Goal: Use online tool/utility: Utilize a website feature to perform a specific function

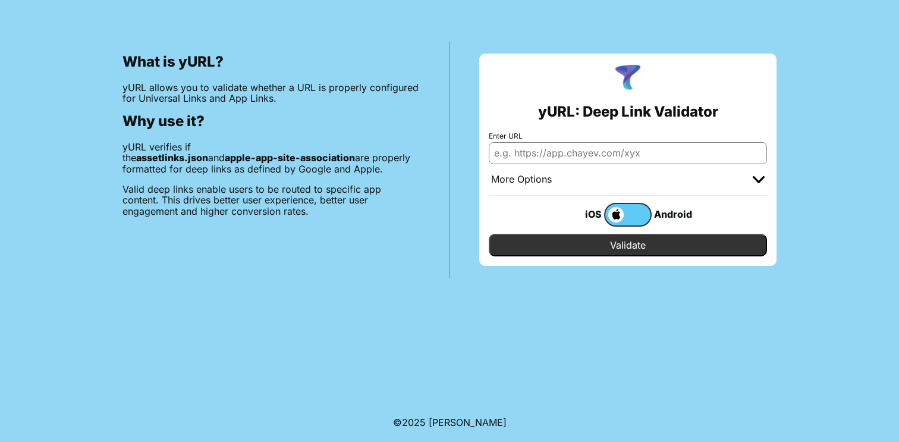
click at [629, 205] on label at bounding box center [628, 215] width 48 height 24
click at [0, 0] on input "checkbox" at bounding box center [0, 0] width 0 height 0
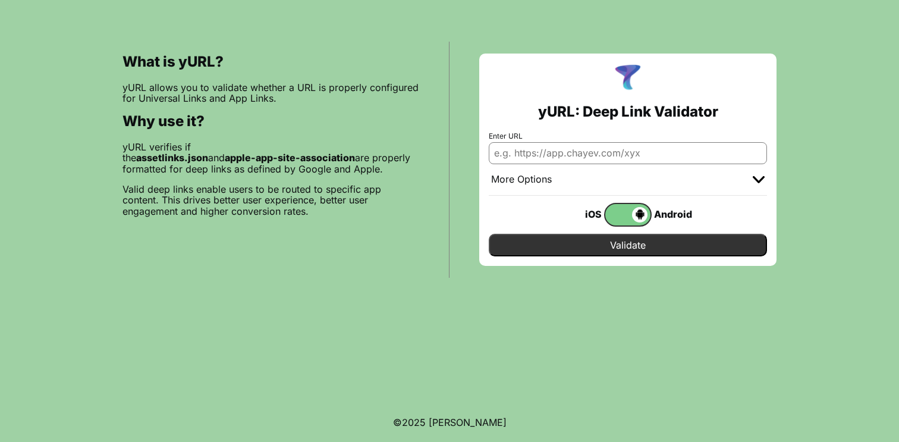
click at [629, 205] on label at bounding box center [628, 215] width 48 height 24
click at [0, 0] on input "checkbox" at bounding box center [0, 0] width 0 height 0
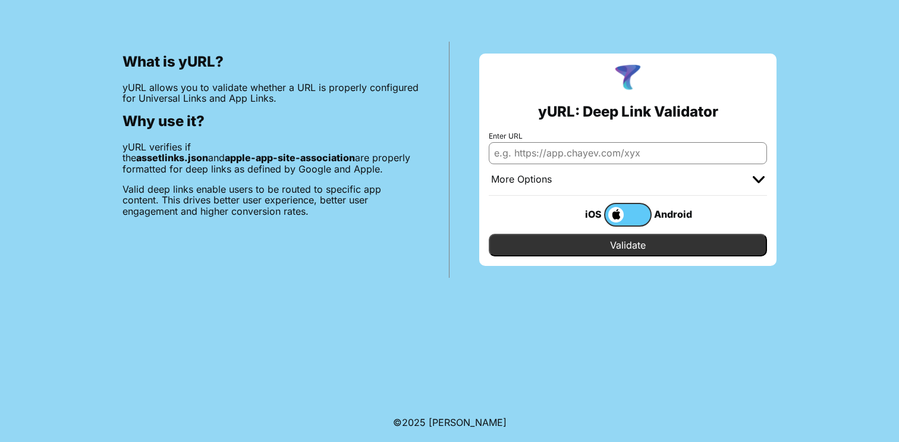
click at [605, 154] on input "Enter URL" at bounding box center [628, 152] width 278 height 21
type input "youtube.com"
click at [672, 244] on input "Validate" at bounding box center [628, 245] width 278 height 23
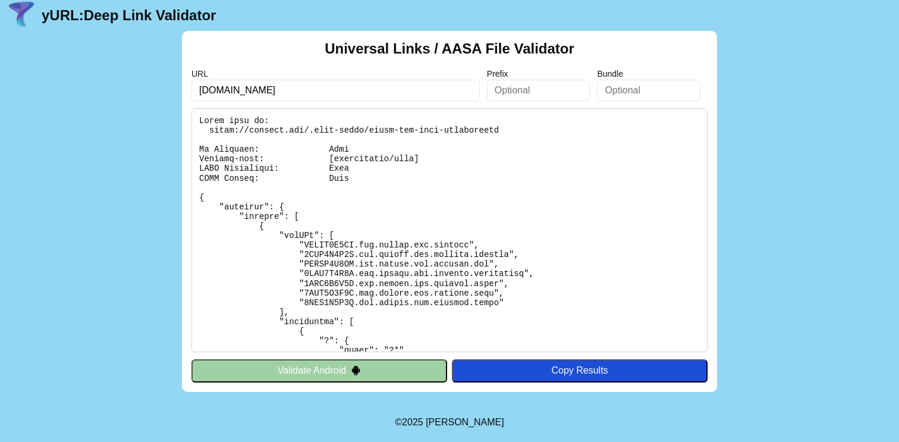
click at [333, 372] on button "Validate Android" at bounding box center [320, 370] width 256 height 23
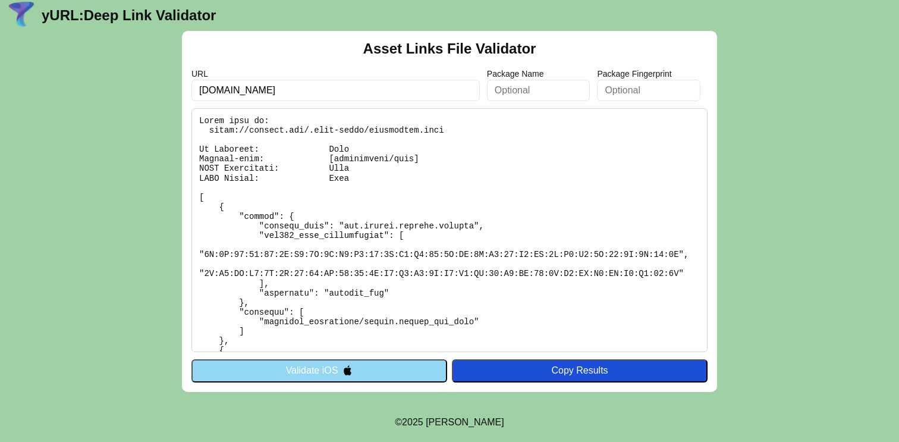
click at [324, 92] on input "[DOMAIN_NAME]" at bounding box center [336, 90] width 288 height 21
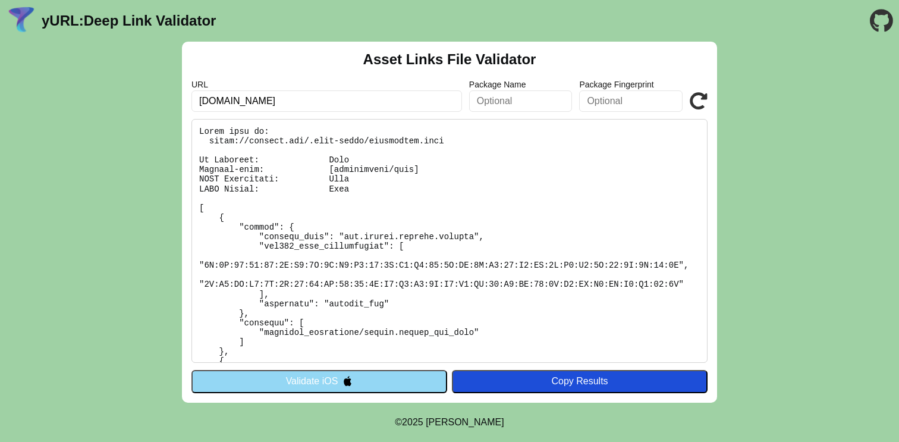
type input "[DOMAIN_NAME]"
click at [321, 380] on button "Validate iOS" at bounding box center [320, 381] width 256 height 23
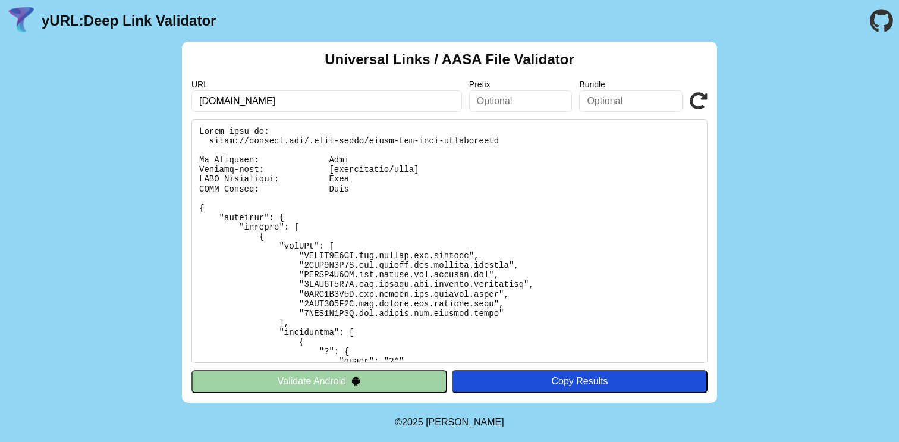
click at [307, 99] on input "[DOMAIN_NAME]" at bounding box center [327, 100] width 271 height 21
type input "[DOMAIN_NAME]"
click at [708, 98] on div "Universal Links / AASA File Validator URL goindigo.in Prefix Bundle Validate Va…" at bounding box center [449, 222] width 535 height 361
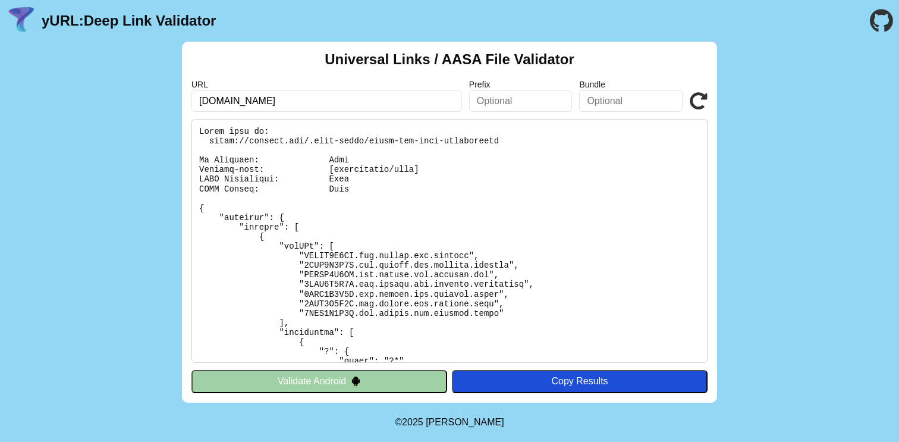
click at [702, 98] on icon at bounding box center [699, 101] width 18 height 18
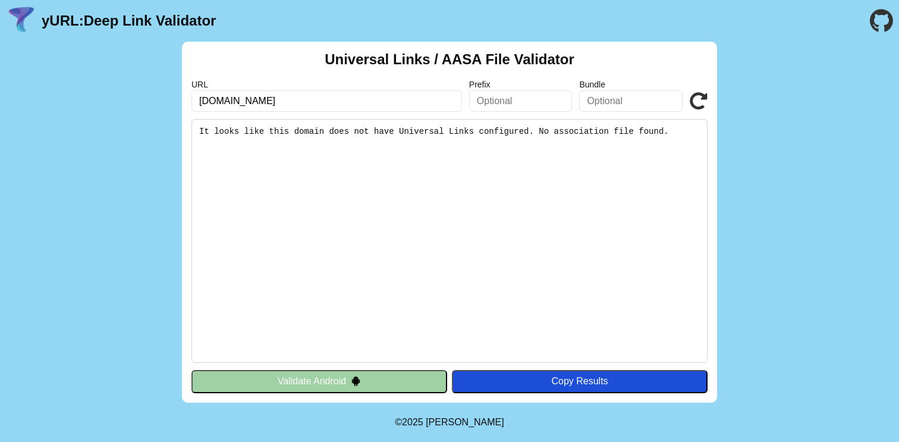
click at [400, 381] on button "Validate Android" at bounding box center [320, 381] width 256 height 23
